Goal: Task Accomplishment & Management: Manage account settings

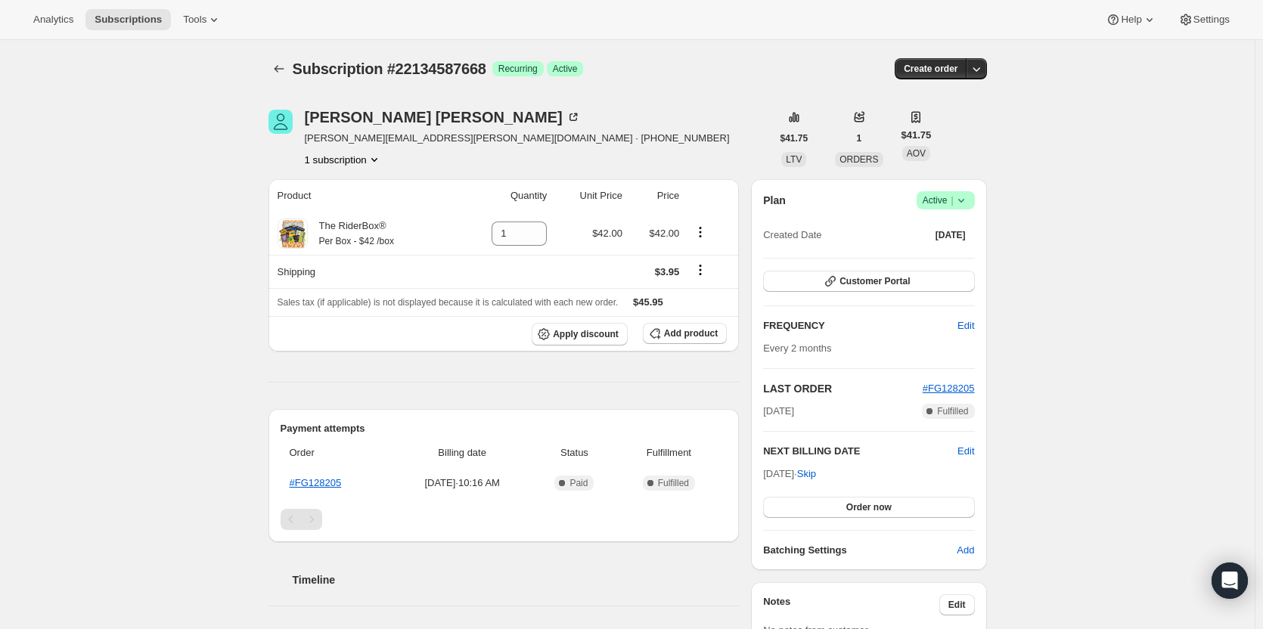
click at [967, 196] on icon at bounding box center [960, 200] width 15 height 15
click at [932, 250] on span "Cancel subscription" at bounding box center [949, 255] width 85 height 11
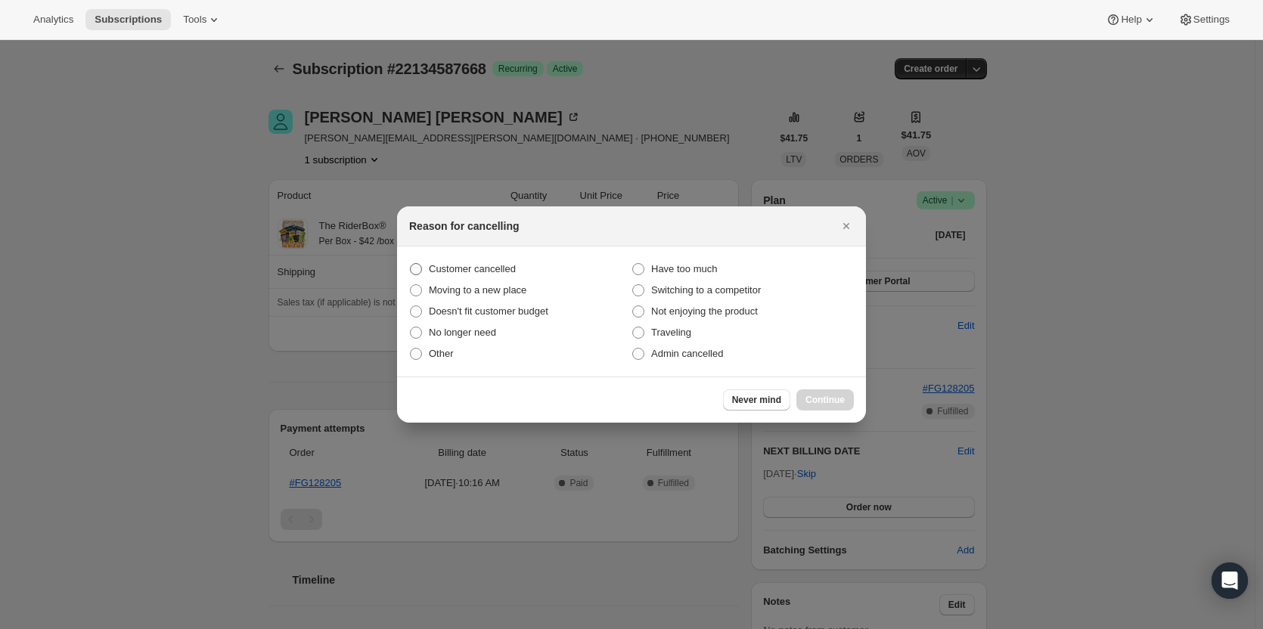
click at [469, 269] on span "Customer cancelled" at bounding box center [472, 268] width 87 height 11
click at [411, 264] on input "Customer cancelled" at bounding box center [410, 263] width 1 height 1
radio input "true"
click at [824, 384] on div "Never mind Continue" at bounding box center [631, 399] width 469 height 46
click at [823, 388] on div "Never mind Continue" at bounding box center [631, 399] width 469 height 46
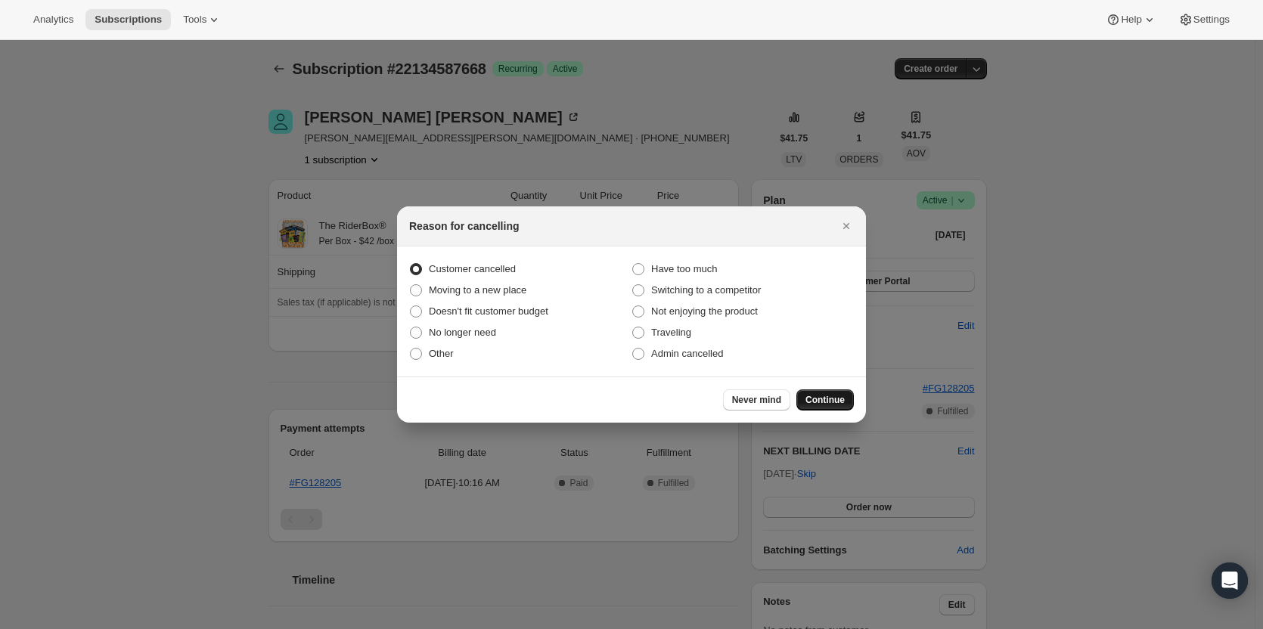
click at [820, 395] on span "Continue" at bounding box center [824, 400] width 39 height 12
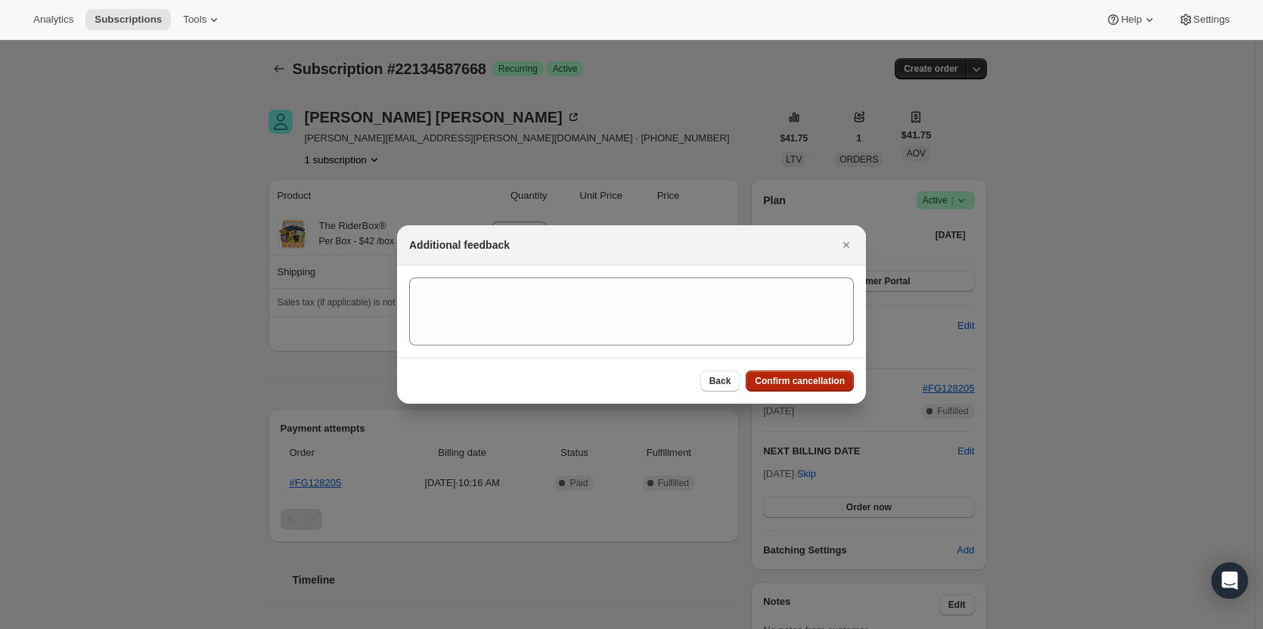
click at [819, 384] on span "Confirm cancellation" at bounding box center [799, 381] width 90 height 12
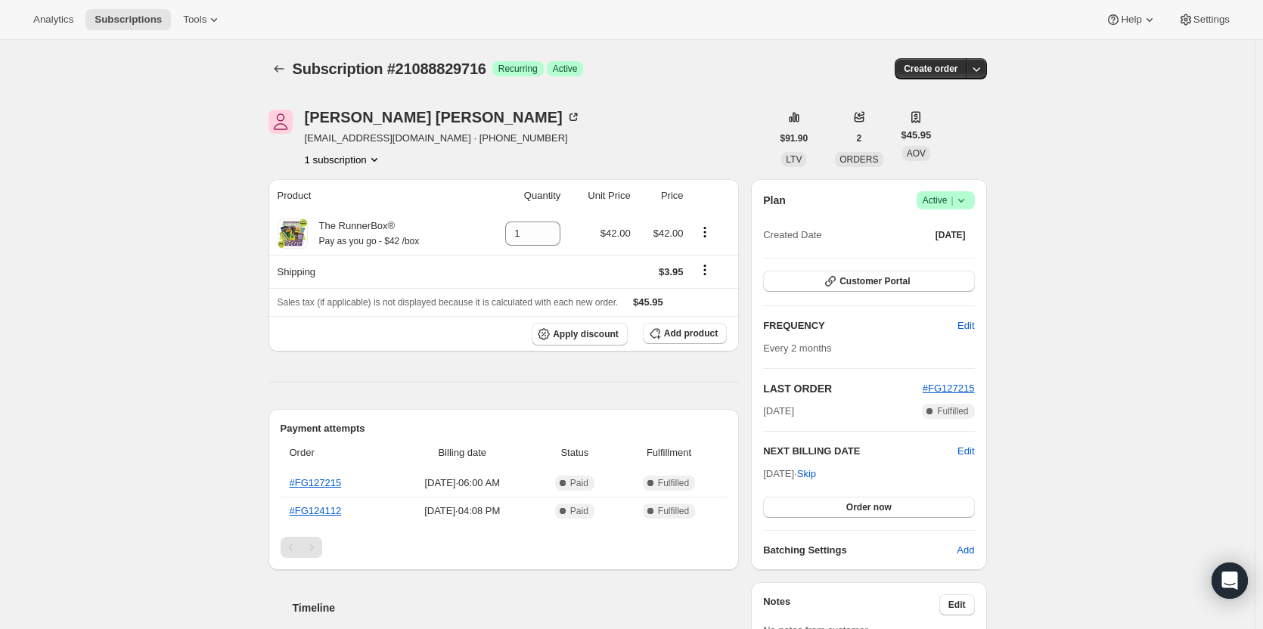
click at [959, 197] on icon at bounding box center [960, 200] width 15 height 15
click at [953, 240] on button "Pause subscription" at bounding box center [950, 230] width 95 height 24
click at [953, 240] on span "Jun 9, 2025" at bounding box center [950, 235] width 30 height 12
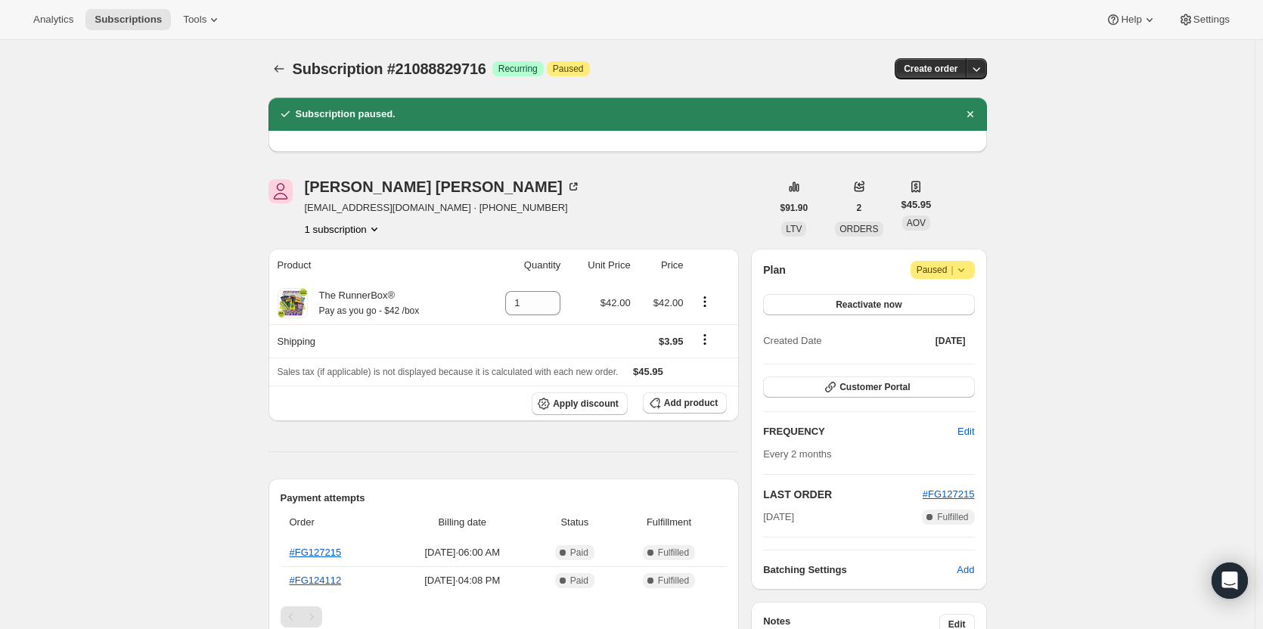
click at [963, 271] on icon at bounding box center [960, 269] width 15 height 15
click at [947, 306] on span "Cancel subscription" at bounding box center [947, 300] width 85 height 15
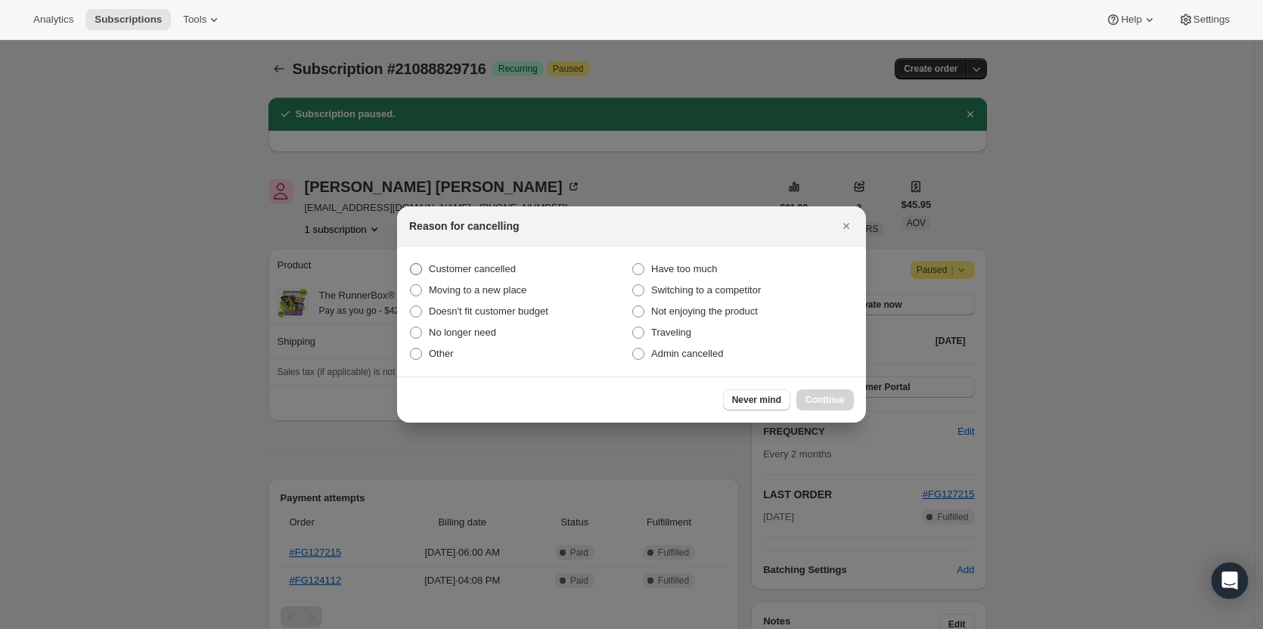
click at [475, 274] on span "Customer cancelled" at bounding box center [472, 268] width 87 height 11
click at [411, 264] on input "Customer cancelled" at bounding box center [410, 263] width 1 height 1
radio input "true"
click at [804, 406] on button "Continue" at bounding box center [824, 399] width 57 height 21
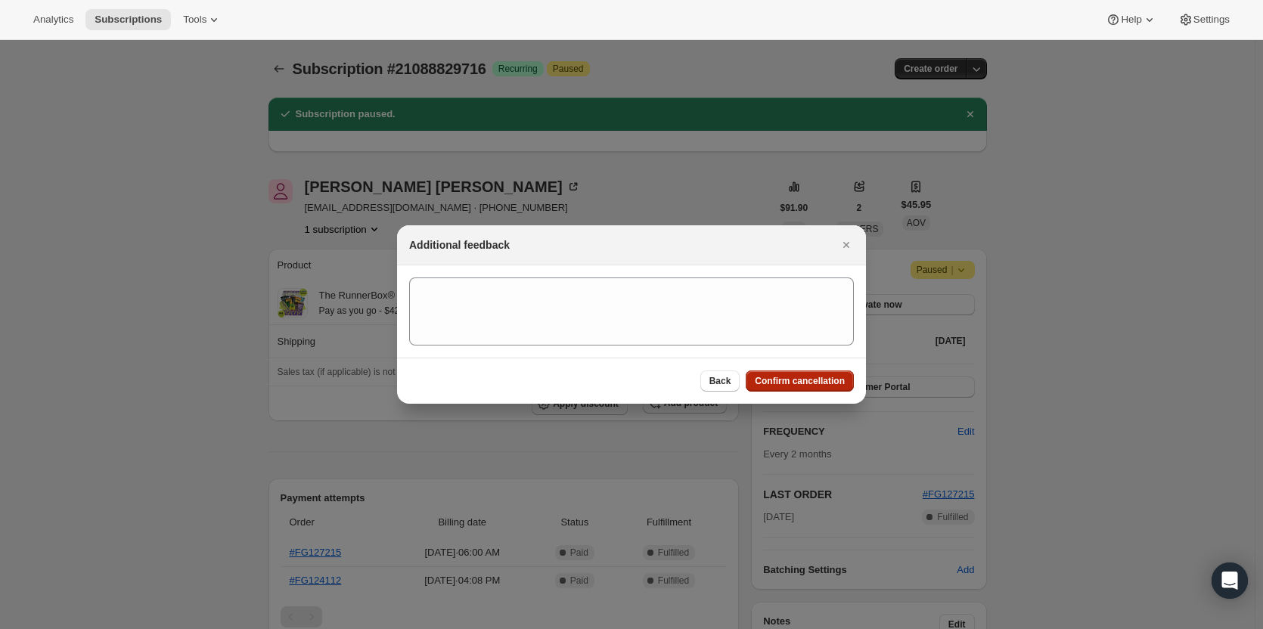
click at [810, 388] on button "Confirm cancellation" at bounding box center [799, 380] width 108 height 21
